Goal: Check status: Check status

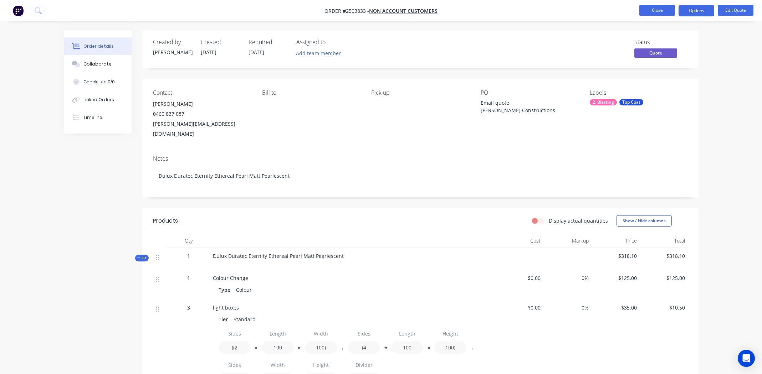
click at [652, 9] on button "Close" at bounding box center [657, 10] width 36 height 11
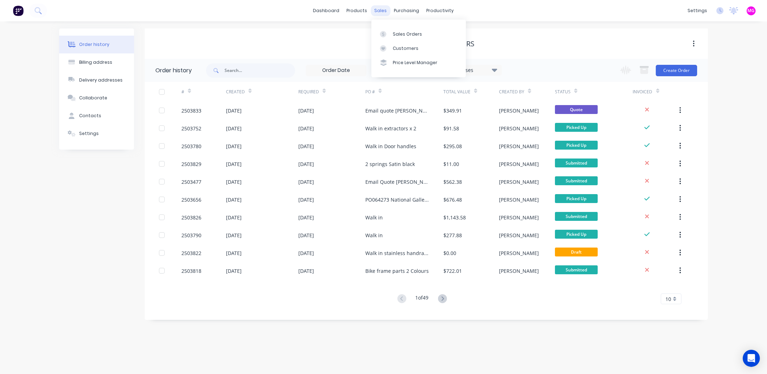
click at [377, 11] on div "sales" at bounding box center [381, 10] width 20 height 11
click at [401, 33] on div "Sales Orders" at bounding box center [407, 34] width 29 height 6
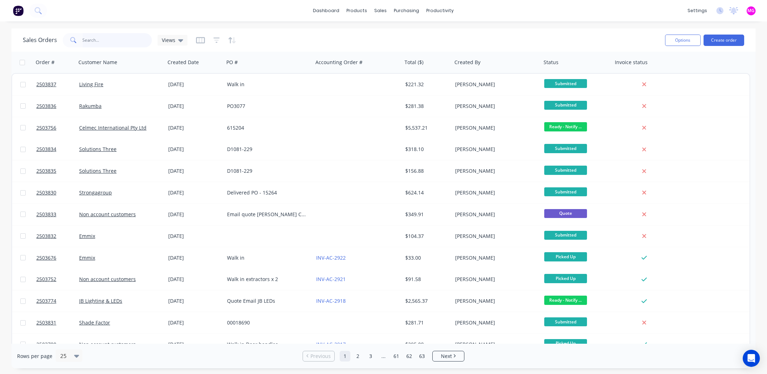
click at [109, 36] on input "text" at bounding box center [118, 40] width 70 height 14
type input "s"
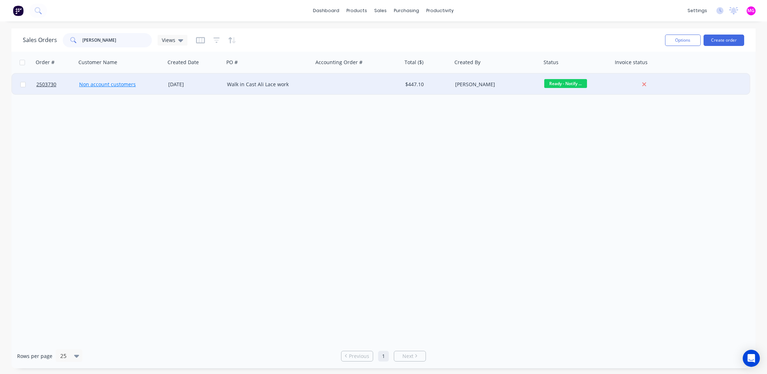
type input "mileo"
click at [86, 84] on link "Non account customers" at bounding box center [107, 84] width 57 height 7
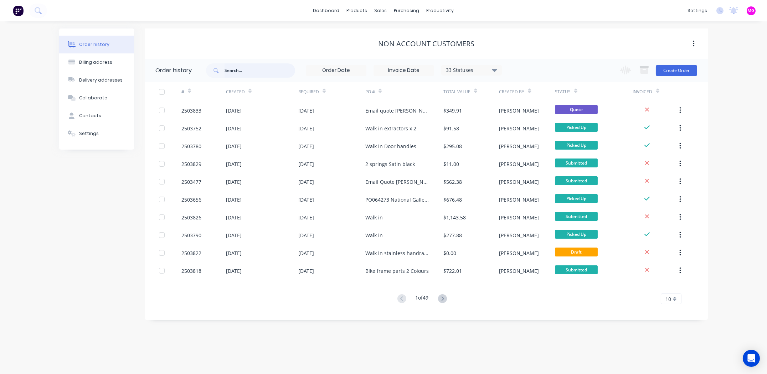
click at [257, 67] on input "text" at bounding box center [260, 70] width 71 height 14
type input "mileo"
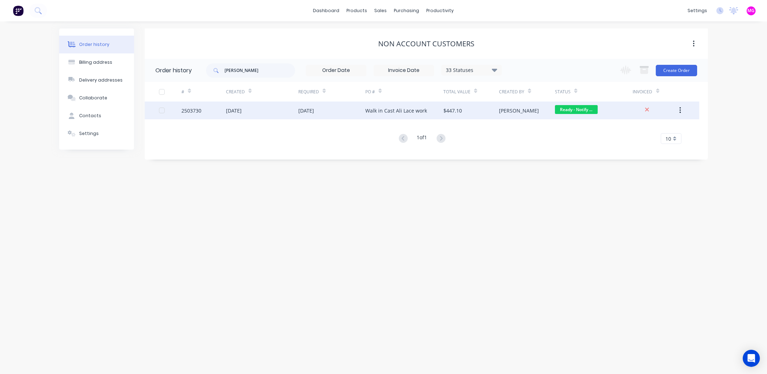
click at [184, 110] on div "2503730" at bounding box center [191, 110] width 20 height 7
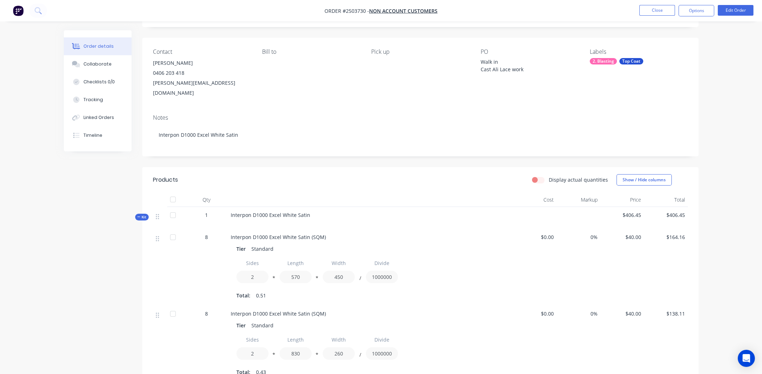
scroll to position [185, 0]
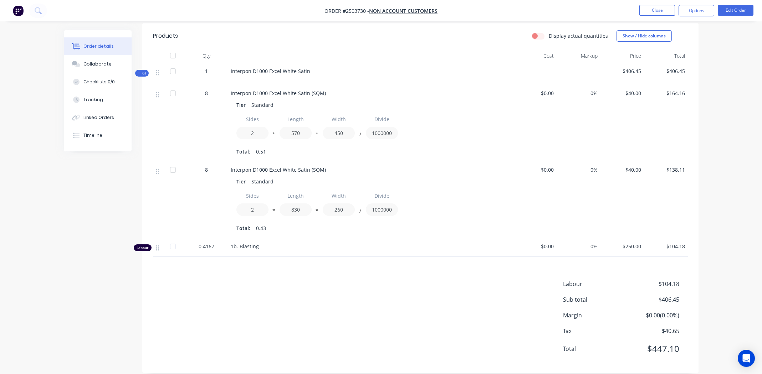
click at [270, 283] on div "Labour $104.18 Sub total $406.45 Margin $0.00 ( 0.00 %) Tax $40.65 Total $447.10" at bounding box center [420, 321] width 535 height 83
click at [702, 9] on button "Options" at bounding box center [696, 10] width 36 height 11
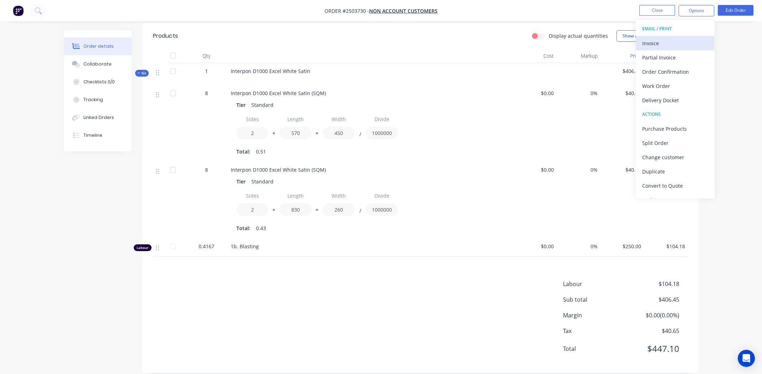
click at [664, 43] on div "Invoice" at bounding box center [675, 43] width 66 height 10
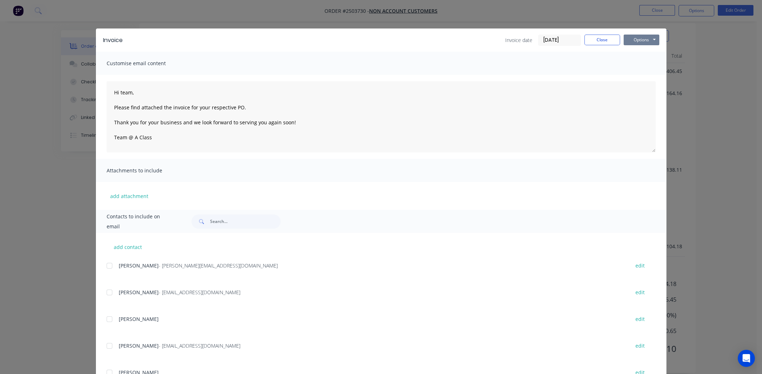
click at [634, 38] on button "Options" at bounding box center [641, 40] width 36 height 11
click at [641, 65] on button "Print" at bounding box center [646, 64] width 46 height 12
click at [597, 38] on button "Close" at bounding box center [602, 40] width 36 height 11
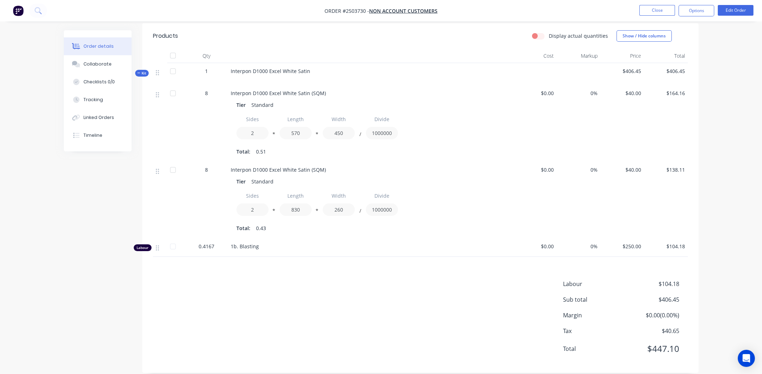
scroll to position [0, 0]
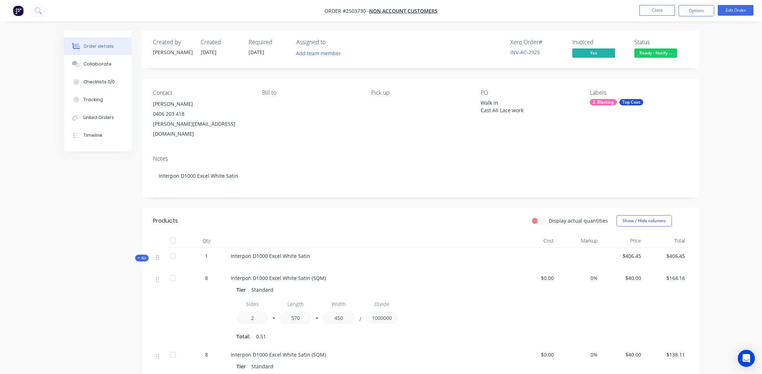
click at [662, 50] on span "Ready - Notify ..." at bounding box center [655, 52] width 43 height 9
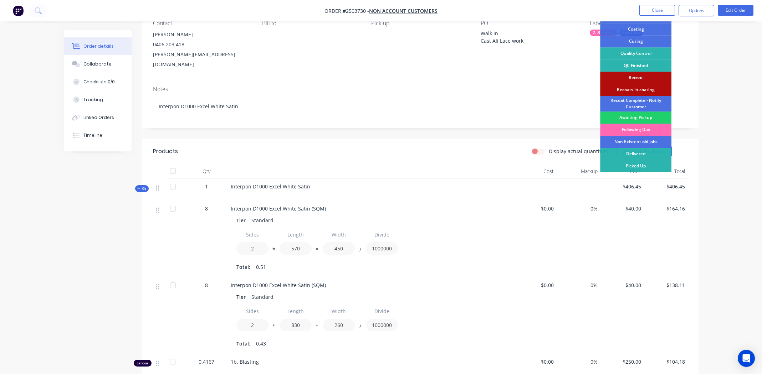
scroll to position [71, 0]
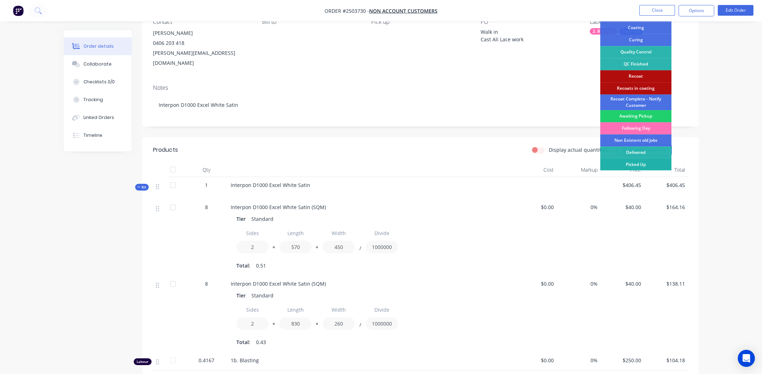
click at [637, 163] on div "Picked Up" at bounding box center [635, 165] width 71 height 12
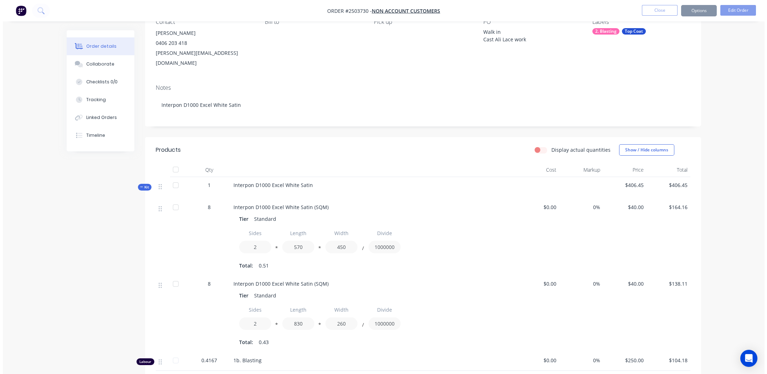
scroll to position [0, 0]
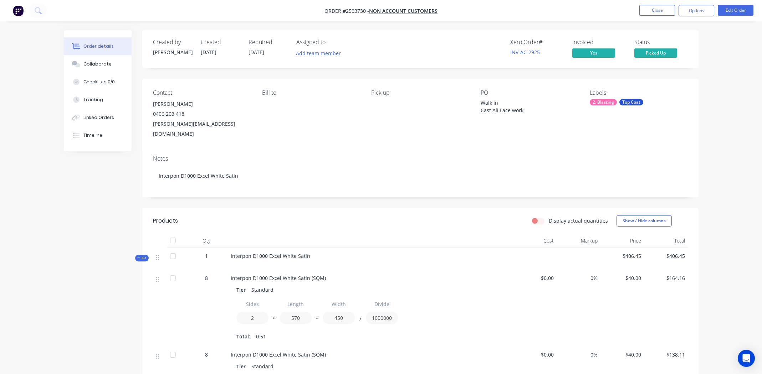
click at [718, 79] on div "Order details Collaborate Checklists 0/0 Tracking Linked Orders Timeline Order …" at bounding box center [381, 284] width 762 height 569
click at [85, 63] on div "Collaborate" at bounding box center [97, 64] width 28 height 6
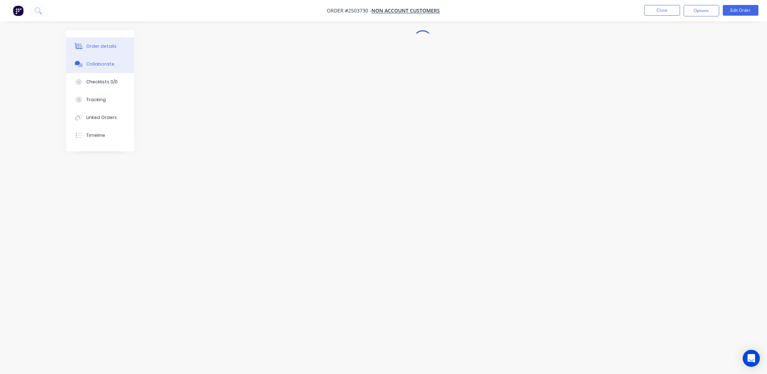
click at [106, 46] on div "Order details" at bounding box center [101, 46] width 30 height 6
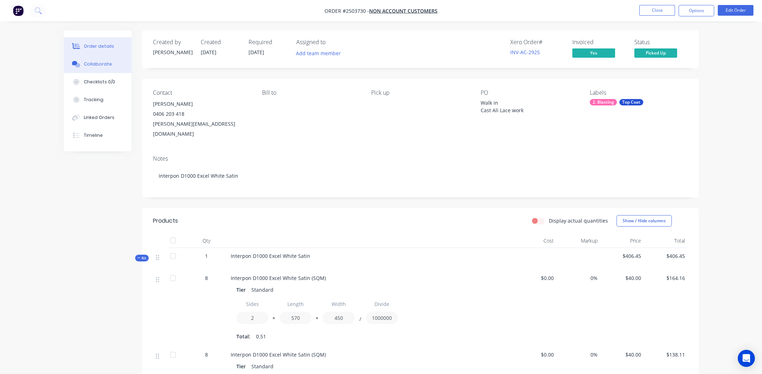
click at [92, 62] on div "Collaborate" at bounding box center [97, 64] width 28 height 6
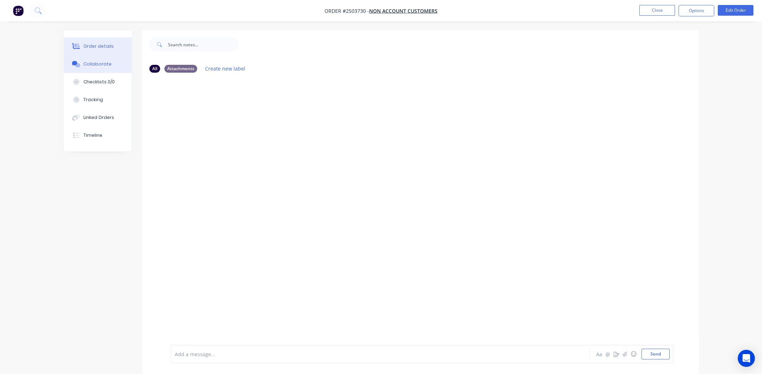
click at [93, 45] on div "Order details" at bounding box center [98, 46] width 30 height 6
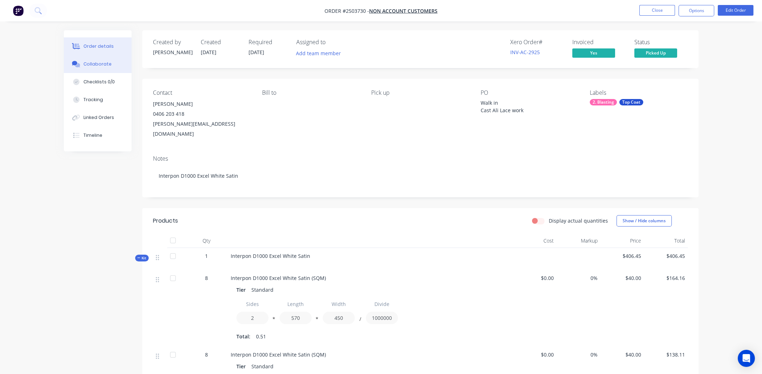
click at [98, 63] on div "Collaborate" at bounding box center [97, 64] width 28 height 6
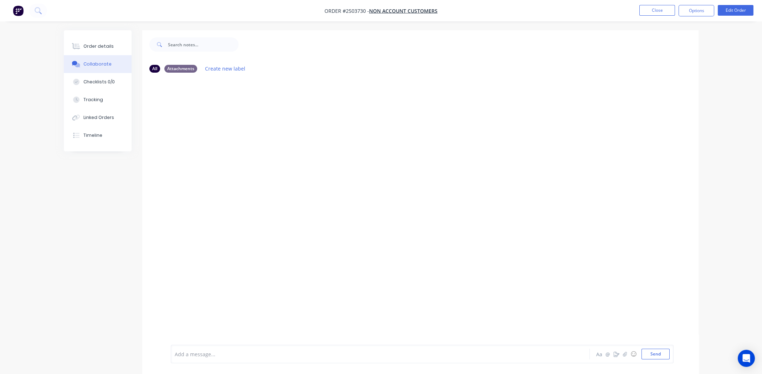
click at [268, 348] on div "Add a message... Aa @ ☺ Send" at bounding box center [422, 354] width 503 height 19
click at [202, 353] on div at bounding box center [360, 354] width 371 height 7
click at [320, 144] on div at bounding box center [420, 211] width 556 height 267
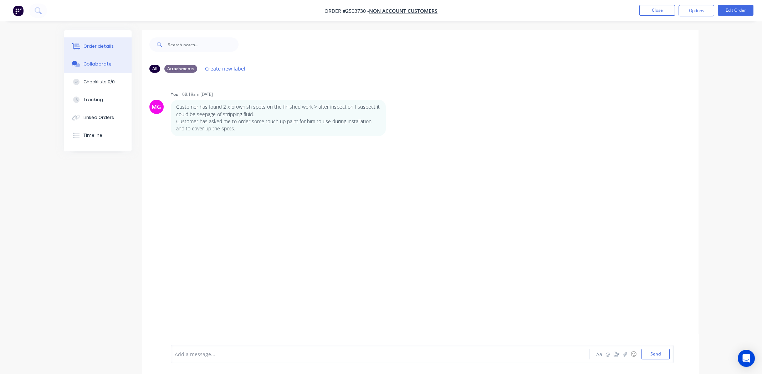
click at [105, 41] on button "Order details" at bounding box center [98, 46] width 68 height 18
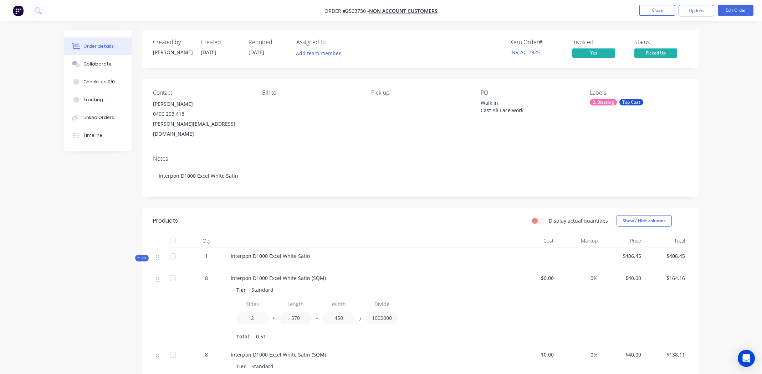
click at [284, 253] on span "Interpon D1000 Excel White Satin" at bounding box center [270, 256] width 79 height 7
copy div "Interpon D1000 Excel White Satin"
drag, startPoint x: 324, startPoint y: 12, endPoint x: 365, endPoint y: 13, distance: 41.4
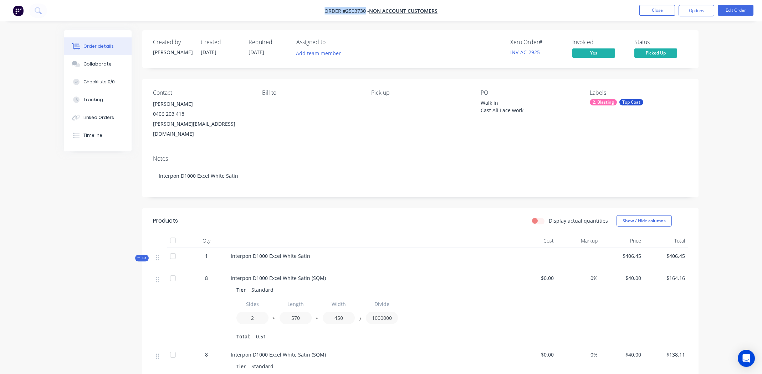
click at [365, 13] on nav "Order #2503730 - Non account customers Close Options Edit Order" at bounding box center [381, 10] width 762 height 21
copy span "Order #2503730"
drag, startPoint x: 153, startPoint y: 104, endPoint x: 231, endPoint y: 124, distance: 81.1
click at [231, 124] on div "[PERSON_NAME] 0406 203 418 [EMAIL_ADDRESS][DOMAIN_NAME]" at bounding box center [202, 119] width 98 height 40
copy div "[PERSON_NAME] 0406 203 418 [EMAIL_ADDRESS][DOMAIN_NAME]"
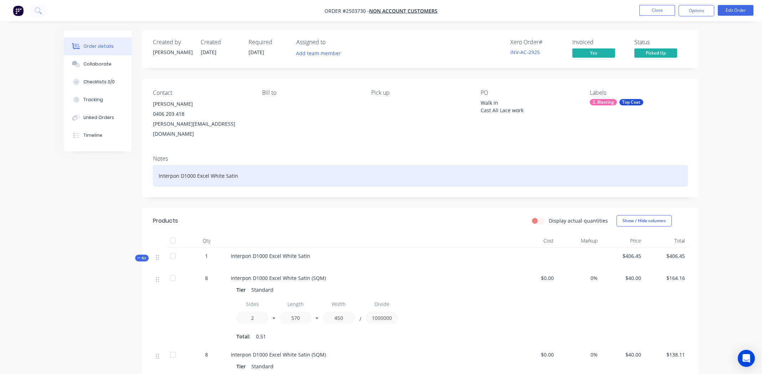
click at [376, 166] on div "Interpon D1000 Excel White Satin" at bounding box center [420, 176] width 535 height 22
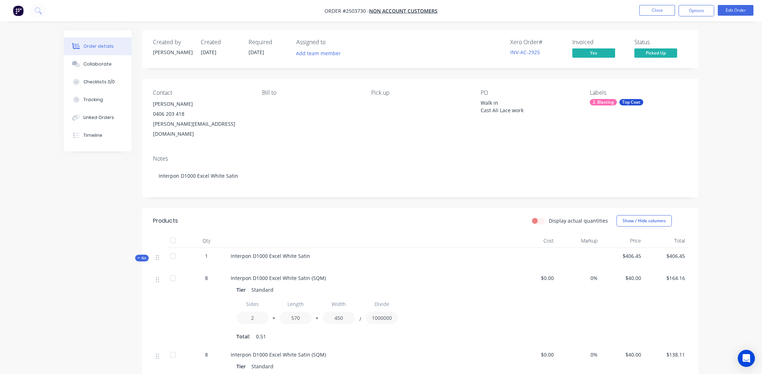
click at [379, 150] on div "Notes Interpon D1000 Excel White Satin" at bounding box center [420, 174] width 556 height 48
click at [658, 13] on button "Close" at bounding box center [657, 10] width 36 height 11
